Goal: Information Seeking & Learning: Learn about a topic

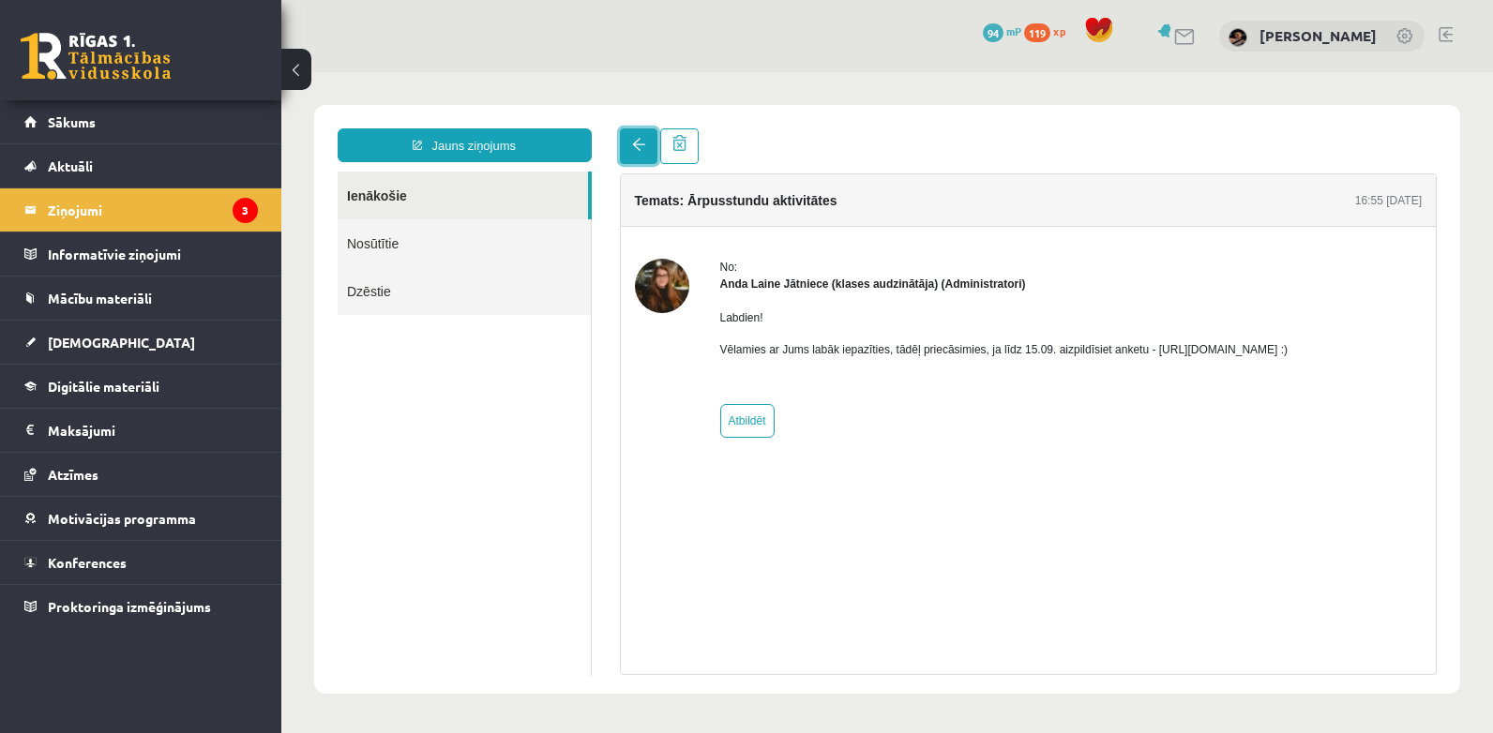
click at [651, 140] on link at bounding box center [639, 146] width 38 height 36
click at [83, 203] on legend "Ziņojumi 3" at bounding box center [153, 209] width 210 height 43
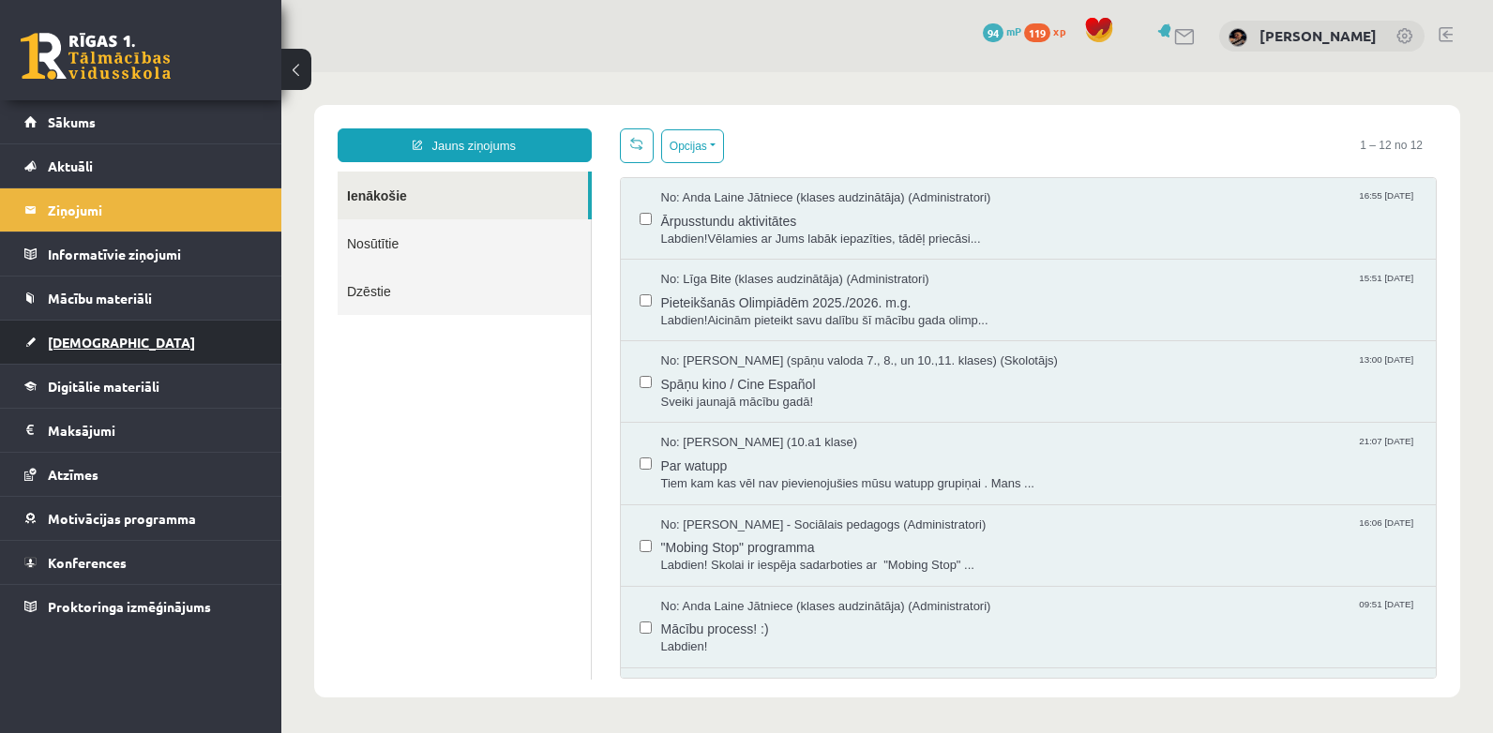
click at [83, 338] on span "[DEMOGRAPHIC_DATA]" at bounding box center [121, 342] width 147 height 17
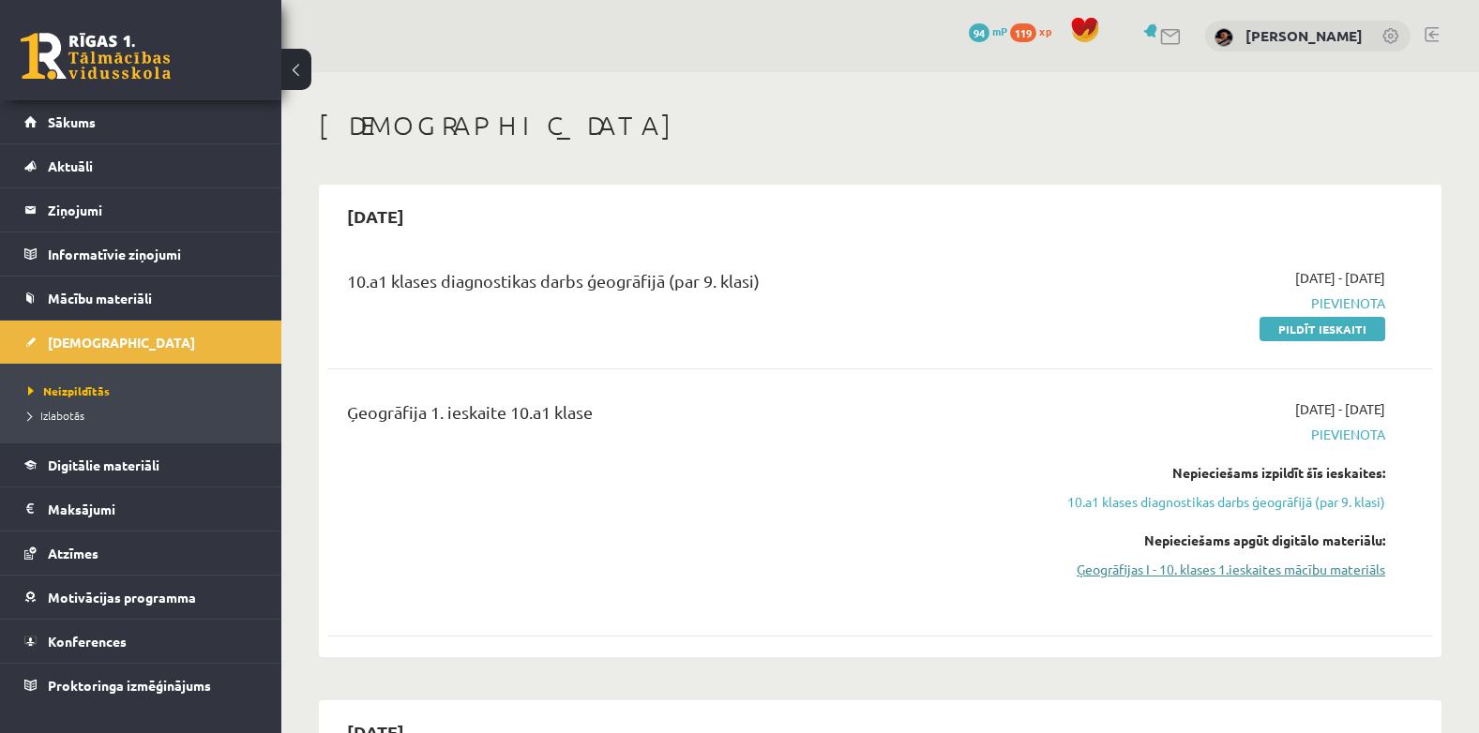
click at [1226, 569] on link "Ģeogrāfijas I - 10. klases 1.ieskaites mācību materiāls" at bounding box center [1221, 570] width 327 height 20
